Goal: Task Accomplishment & Management: Complete application form

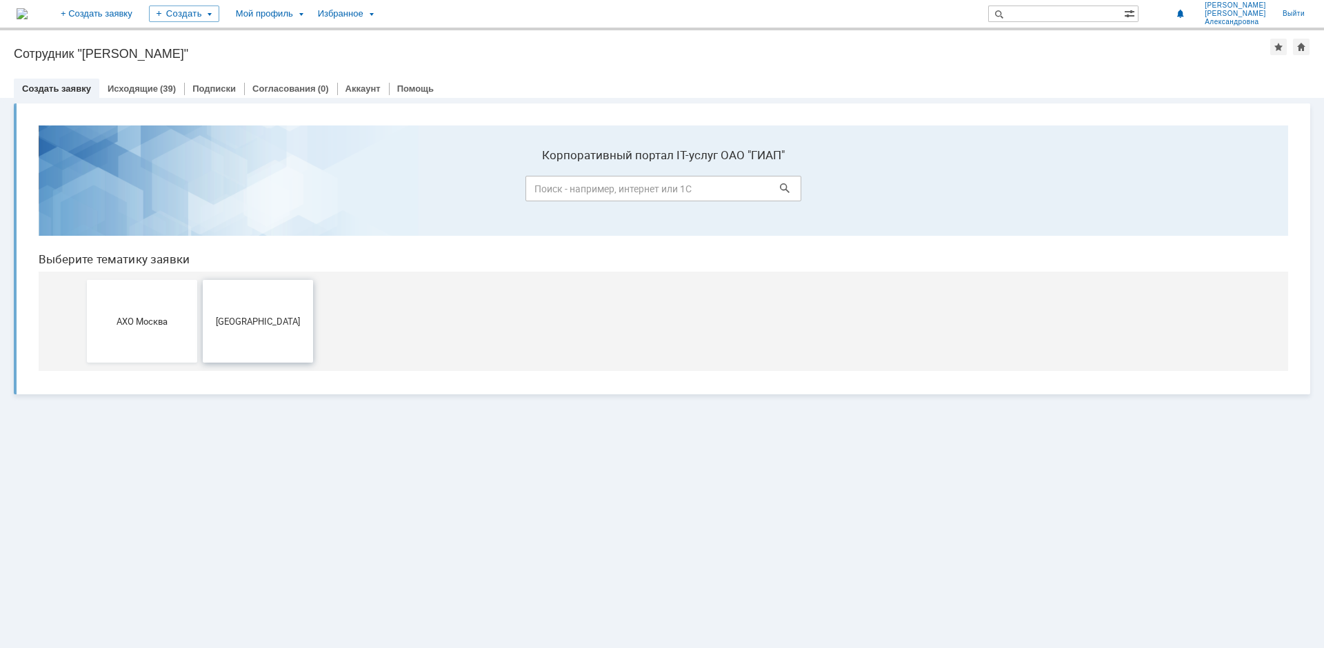
click at [246, 323] on span "[GEOGRAPHIC_DATA]" at bounding box center [258, 321] width 102 height 10
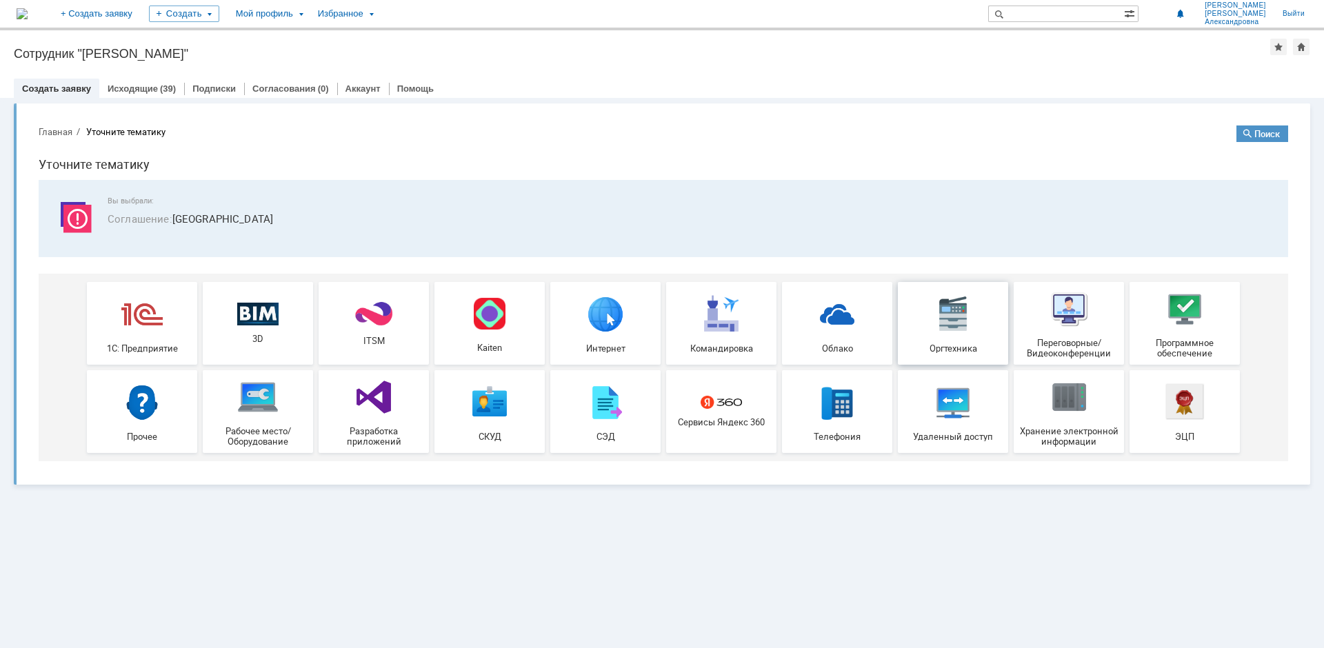
click at [934, 332] on img at bounding box center [952, 313] width 41 height 41
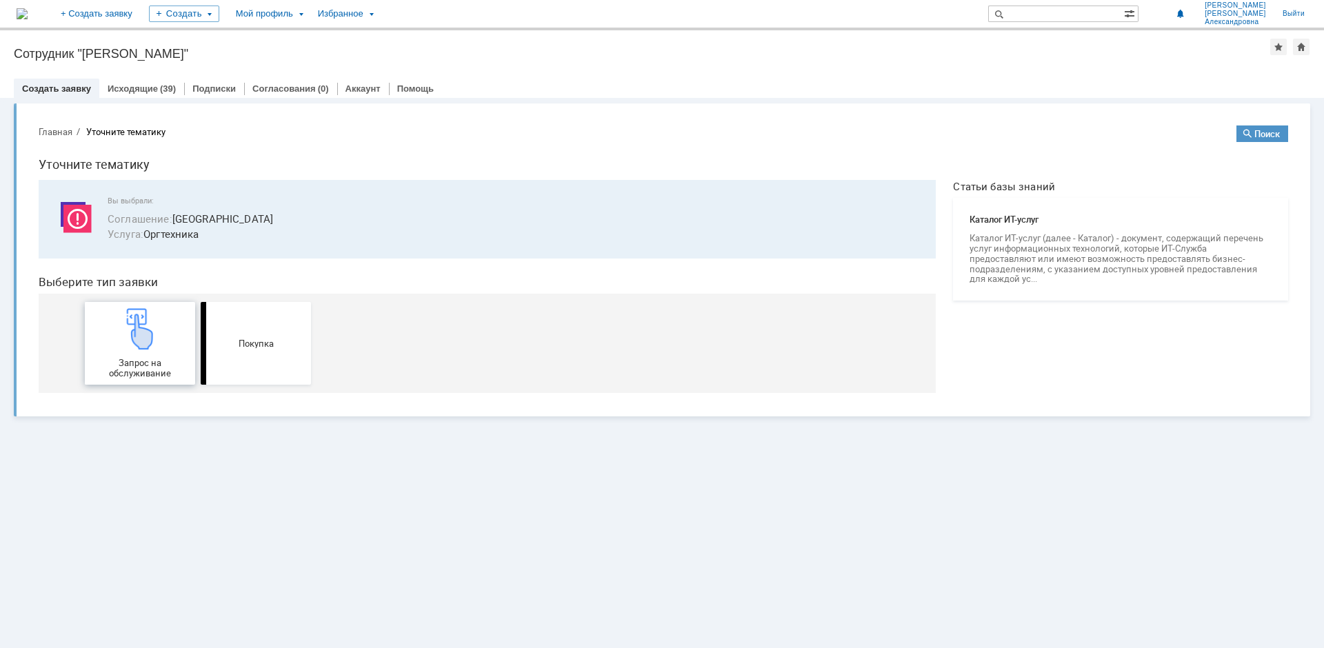
click at [161, 352] on div "Запрос на обслуживание" at bounding box center [140, 343] width 102 height 70
click at [310, 15] on div "Мой профиль" at bounding box center [269, 14] width 82 height 28
click at [307, 61] on div "Заявки" at bounding box center [282, 63] width 105 height 17
click at [310, 21] on div "Мой профиль" at bounding box center [269, 14] width 82 height 28
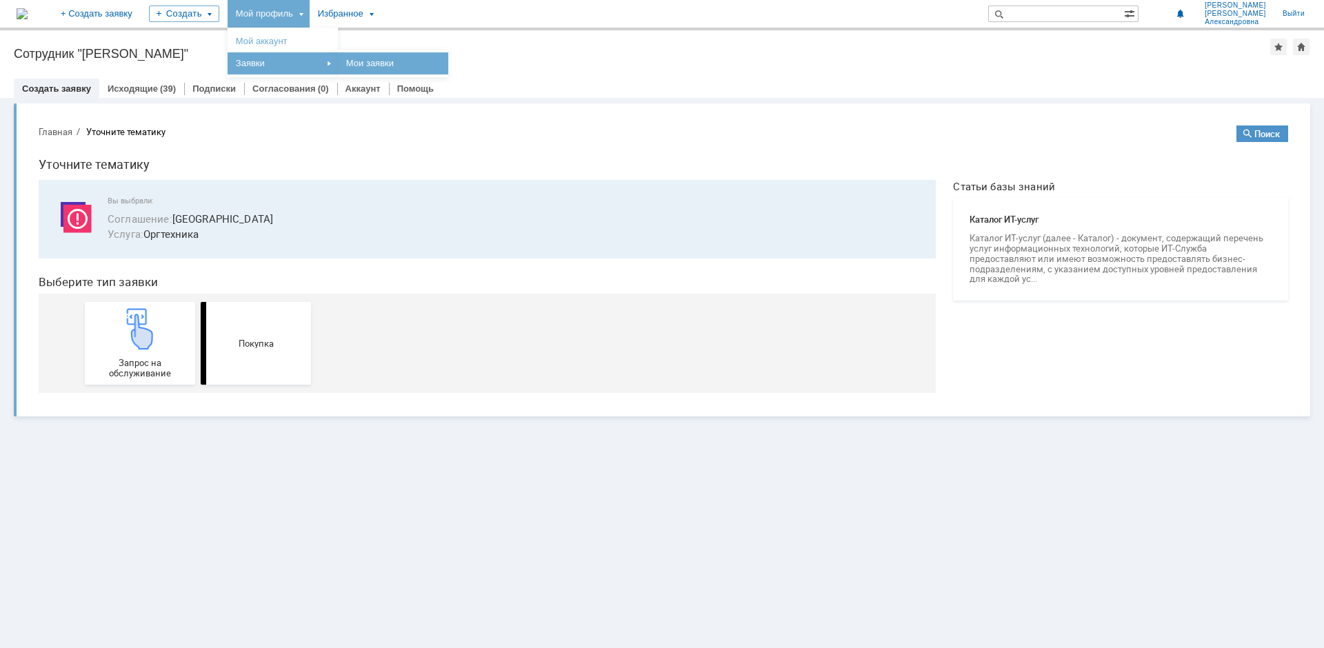
click at [445, 60] on link "Мои заявки" at bounding box center [393, 63] width 105 height 17
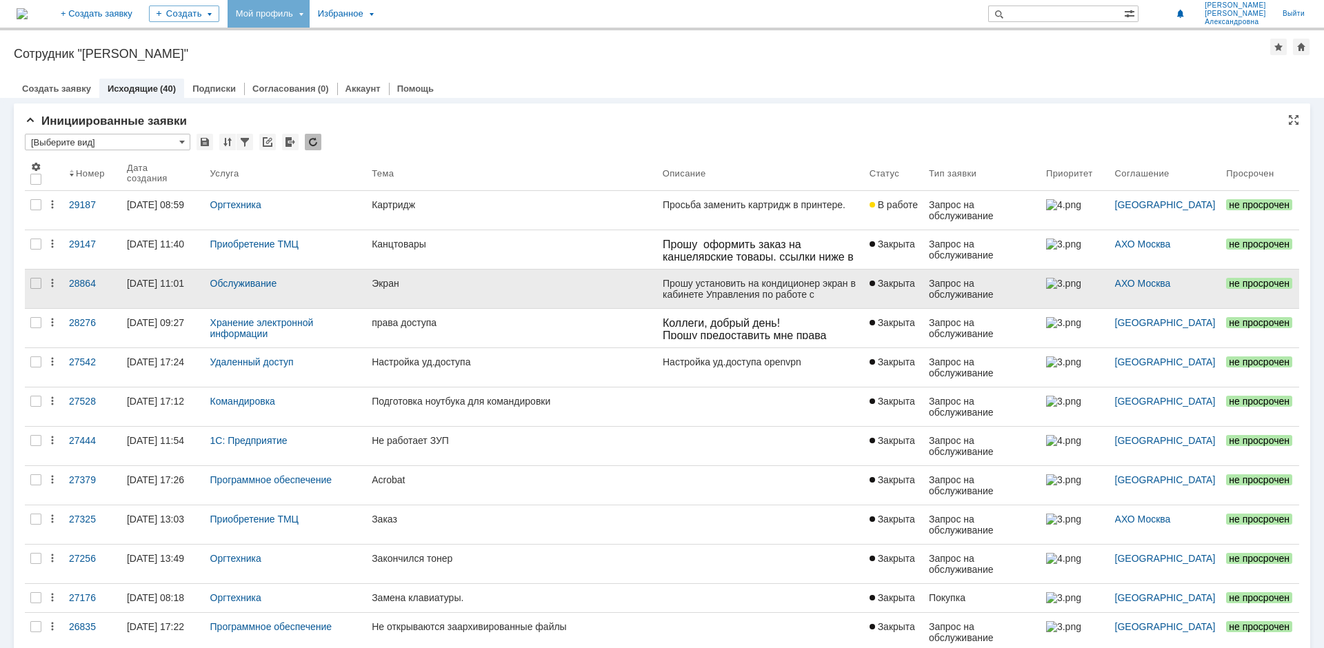
click at [286, 286] on div "Обслуживание" at bounding box center [285, 283] width 151 height 11
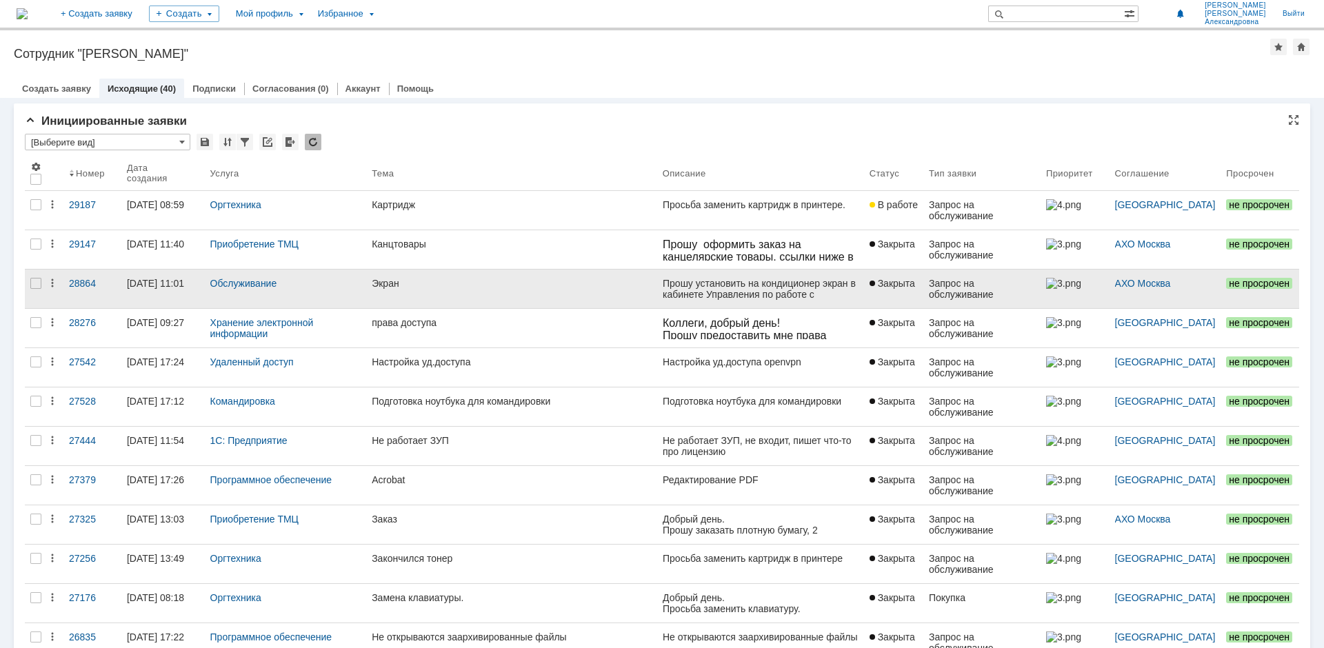
click at [385, 286] on div "Экран" at bounding box center [512, 283] width 280 height 11
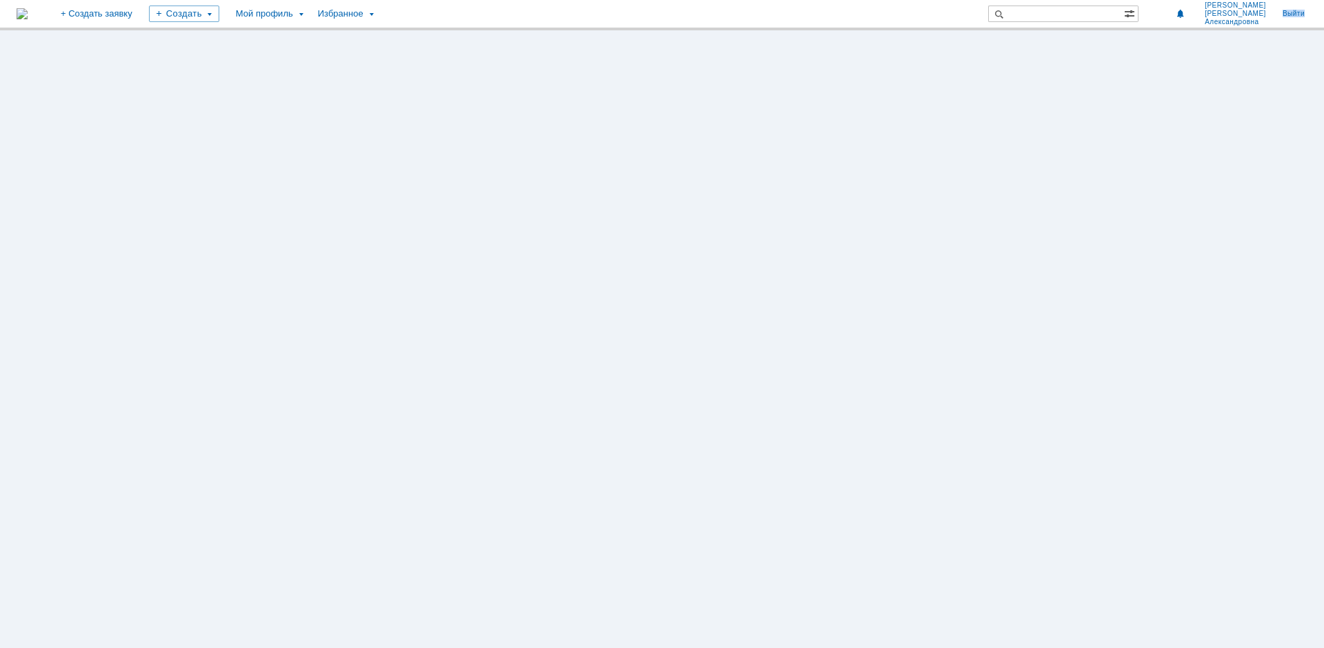
click at [385, 286] on div at bounding box center [662, 339] width 1324 height 618
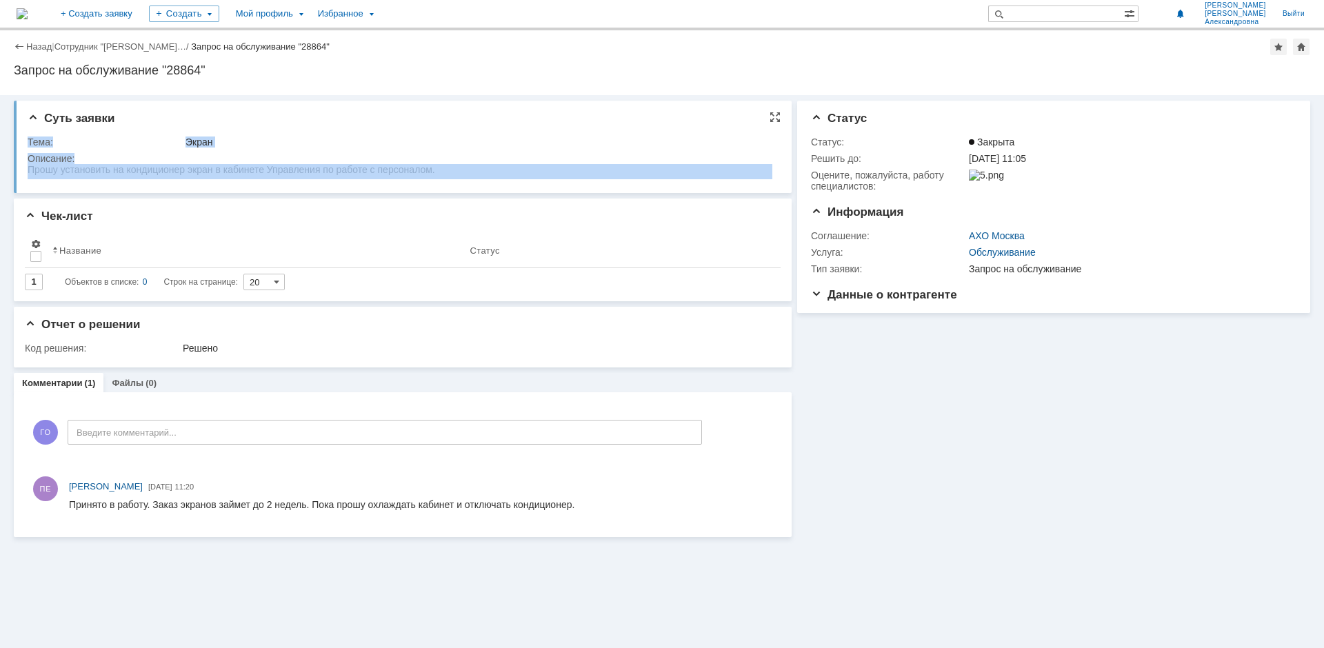
drag, startPoint x: 33, startPoint y: 167, endPoint x: 262, endPoint y: 167, distance: 228.9
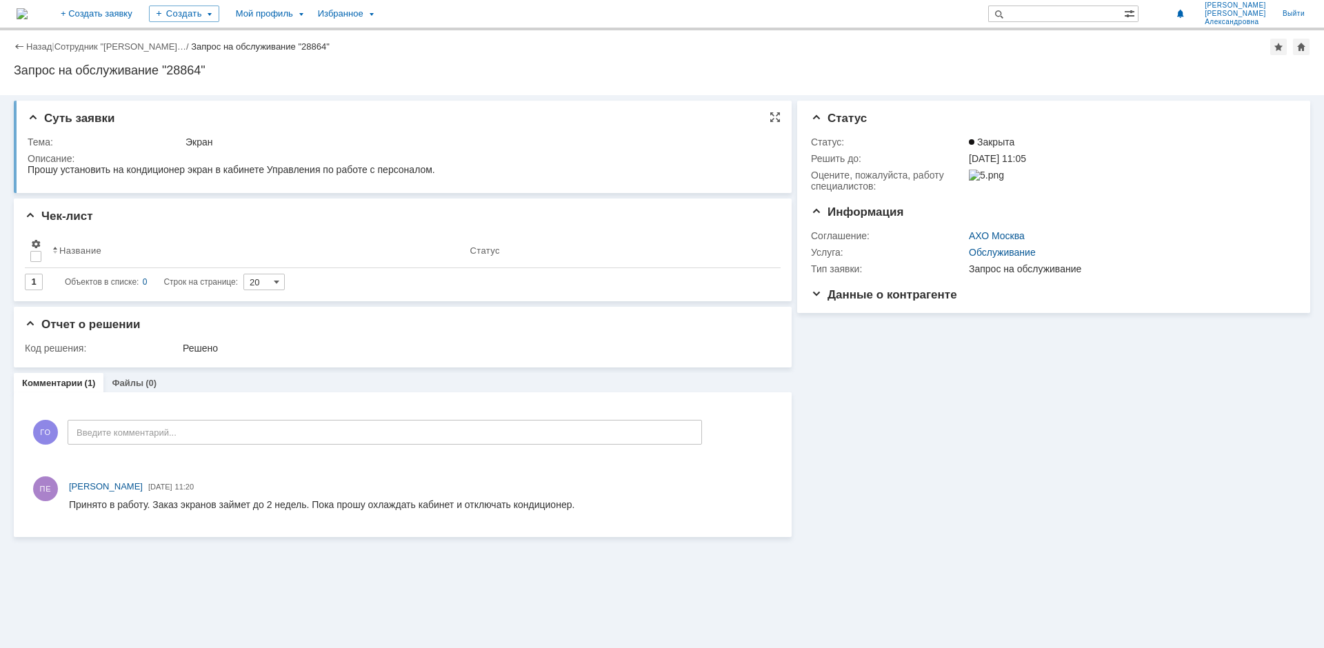
click at [130, 174] on div "Прошу установить на кондиционер экран в кабинете Управления по работе с персона…" at bounding box center [231, 169] width 407 height 11
drag, startPoint x: 30, startPoint y: 173, endPoint x: 455, endPoint y: 173, distance: 424.7
click at [457, 173] on html "Прошу установить на кондиционер экран в кабинете Управления по работе с персона…" at bounding box center [400, 170] width 745 height 12
copy div "Прошу установить на кондиционер экран в кабинете Управления по работе с персона…"
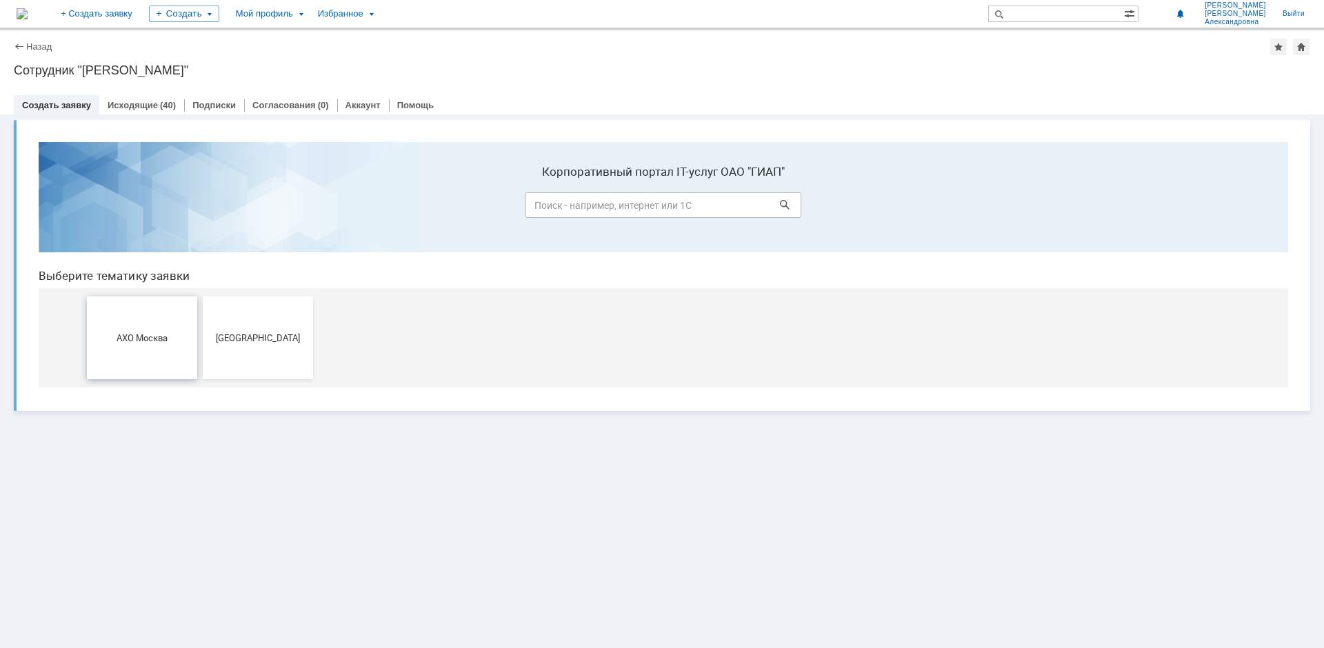
click at [135, 336] on span "АХО Москва" at bounding box center [142, 337] width 102 height 10
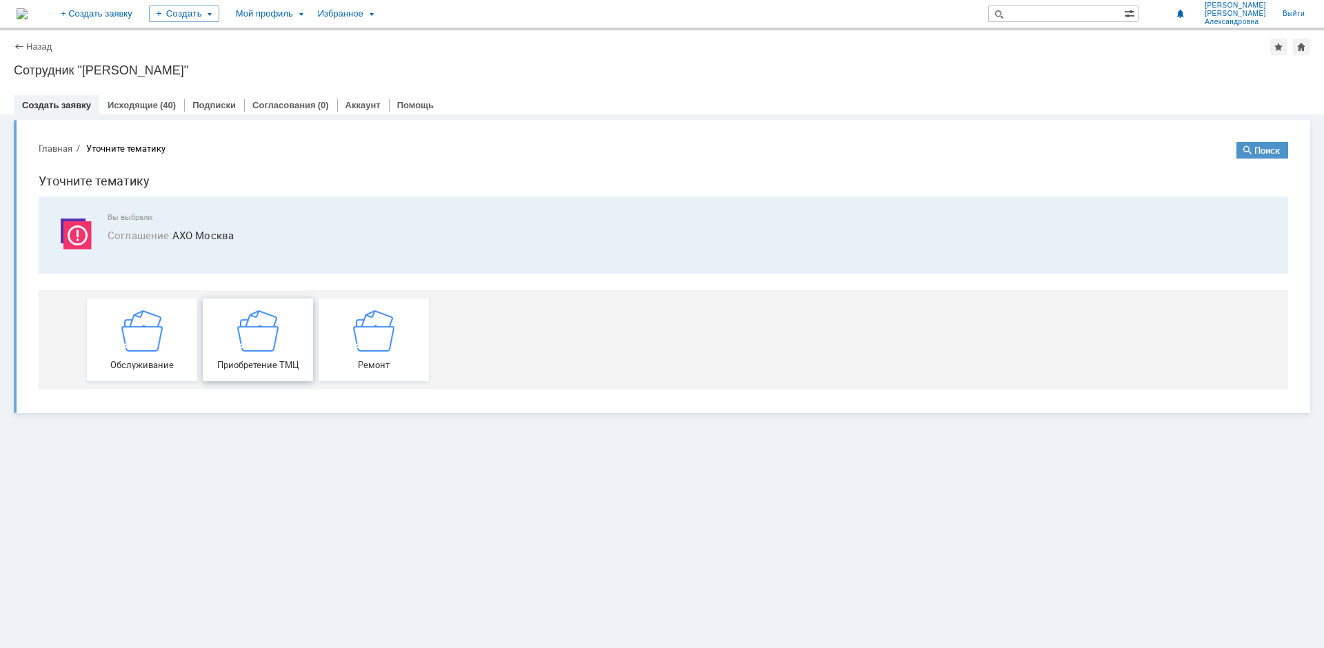
click at [257, 350] on img at bounding box center [257, 330] width 41 height 41
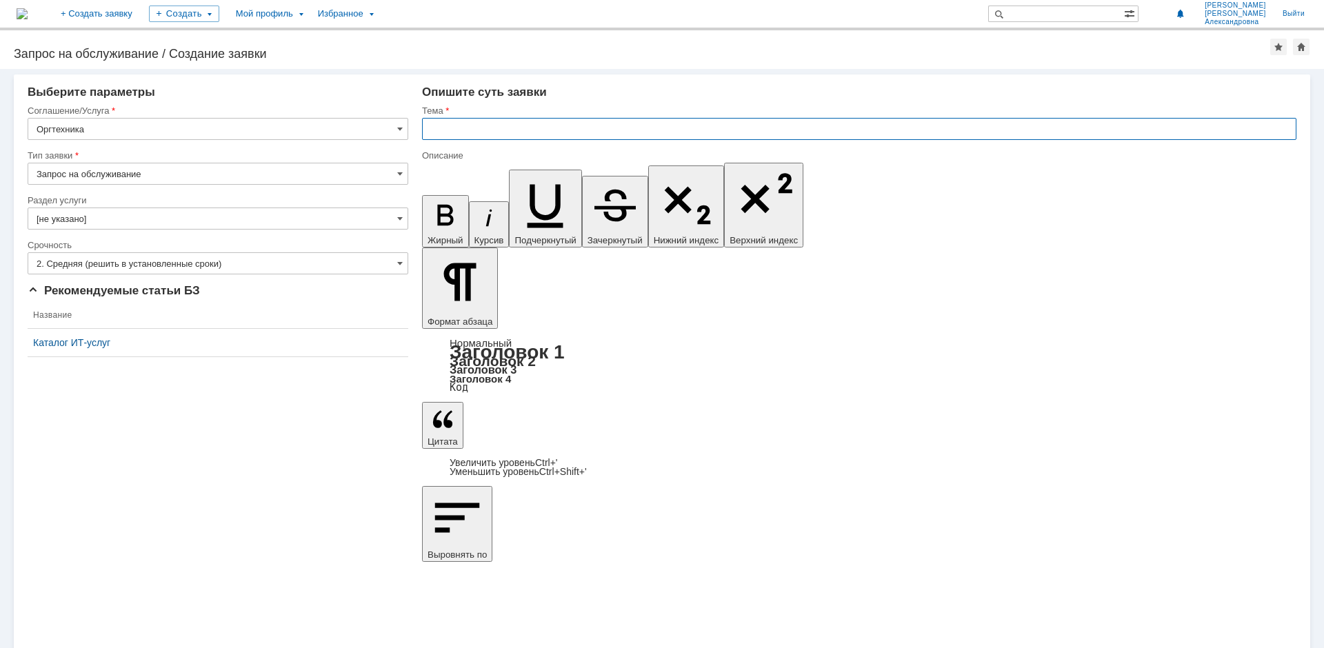
click at [469, 127] on input "text" at bounding box center [859, 129] width 874 height 22
type input "Картридж"
click at [397, 267] on span at bounding box center [400, 263] width 6 height 11
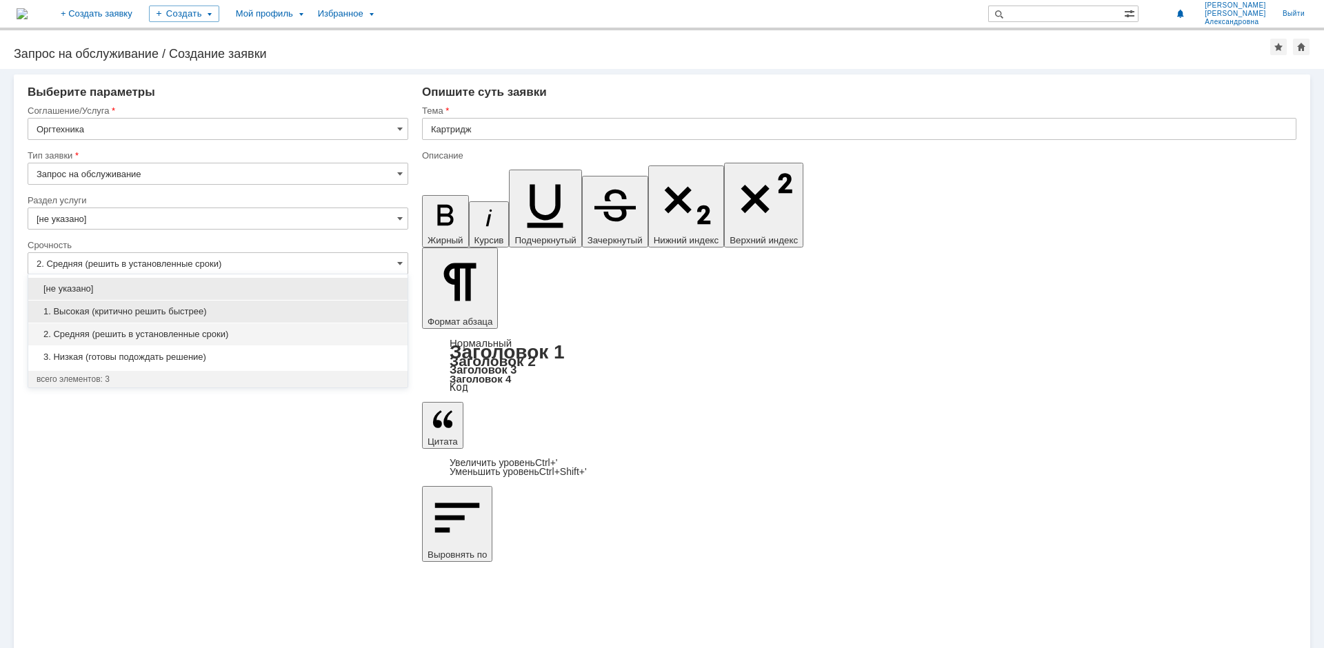
click at [96, 308] on span "1. Высокая (критично решить быстрее)" at bounding box center [218, 311] width 363 height 11
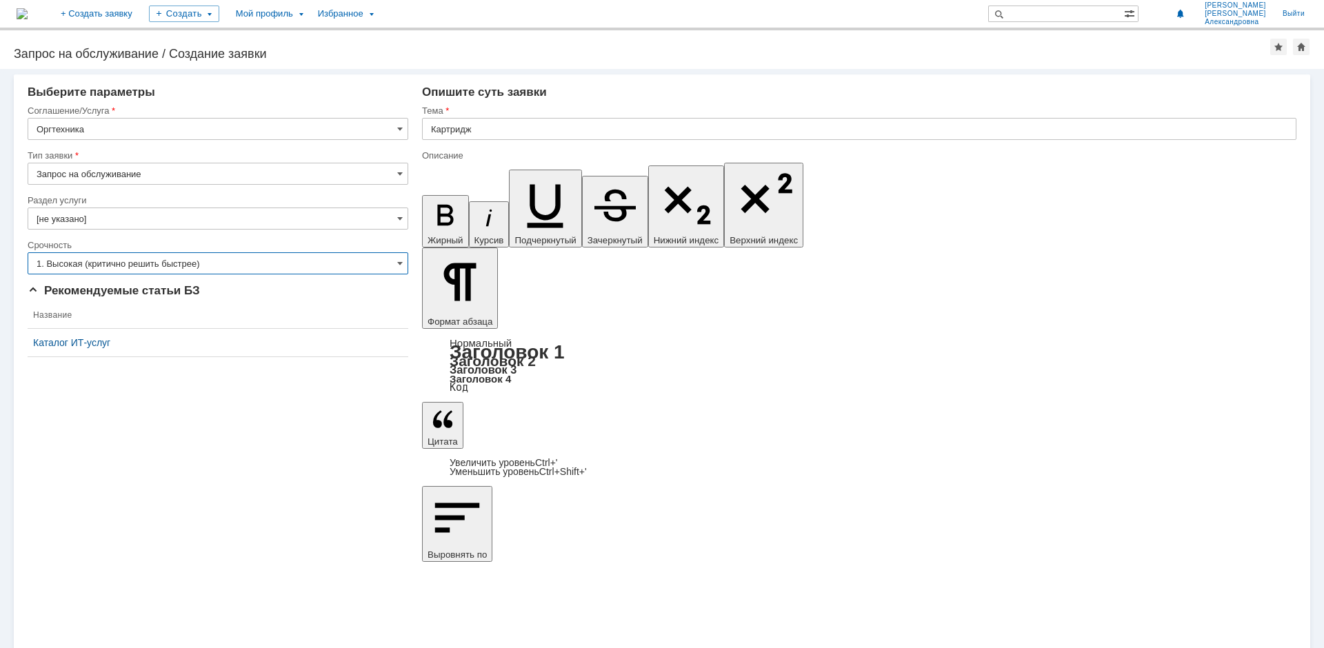
type input "1. Высокая (критично решить быстрее)"
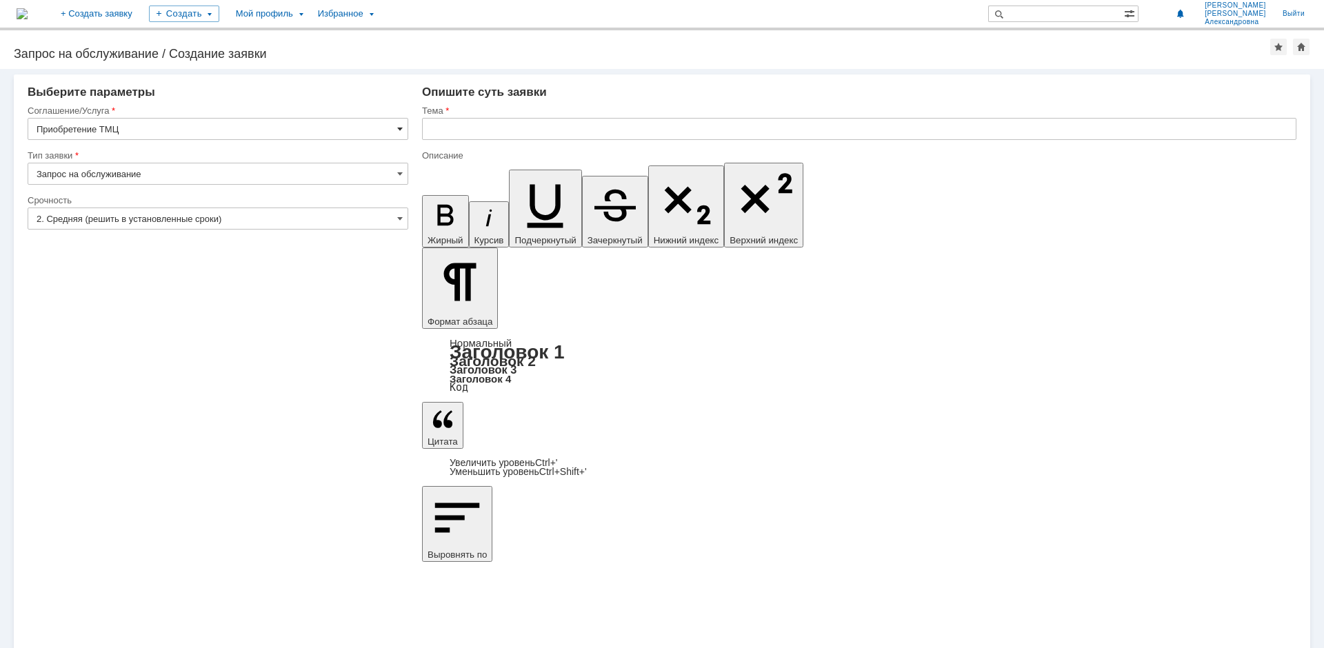
click at [400, 132] on span at bounding box center [400, 128] width 6 height 11
drag, startPoint x: 200, startPoint y: 499, endPoint x: 399, endPoint y: 265, distance: 307.2
click at [201, 499] on div "Внимание! Выберите параметры Соглашение/Услуга Приобретение ТМЦ Тип заявки Запр…" at bounding box center [662, 358] width 1324 height 579
type input "Приобретение ТМЦ"
click at [466, 125] on input "text" at bounding box center [859, 129] width 874 height 22
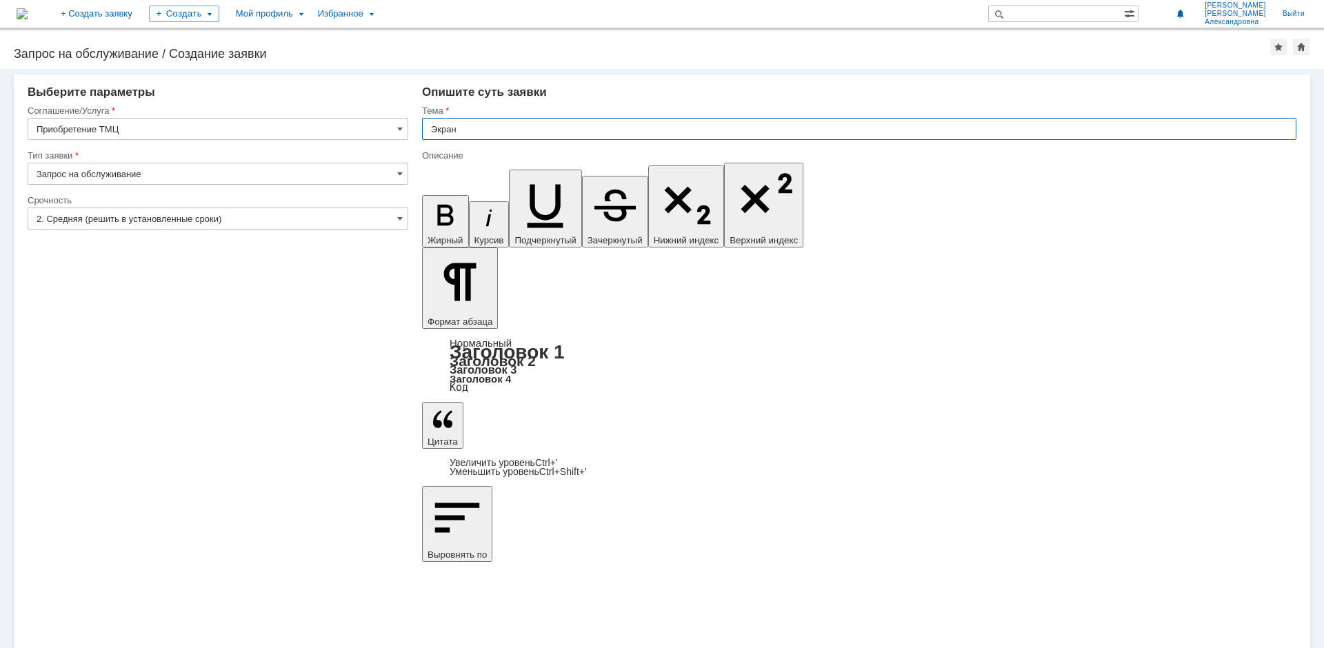
type input "Экран"
